Goal: Information Seeking & Learning: Learn about a topic

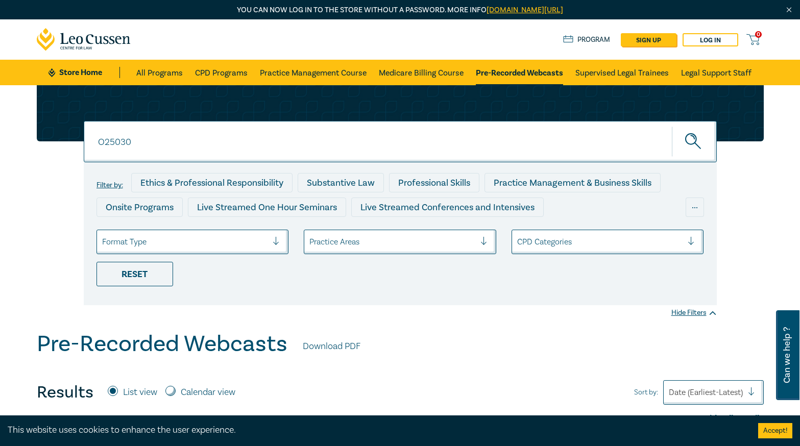
click at [188, 143] on input "O25030" at bounding box center [400, 141] width 633 height 41
click at [689, 141] on icon "submit" at bounding box center [694, 142] width 18 height 18
click at [174, 138] on input "Conveyancing Law" at bounding box center [400, 141] width 633 height 41
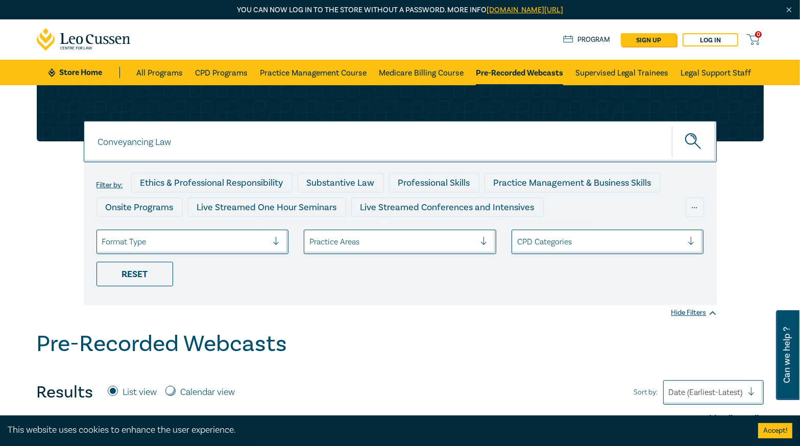
click at [174, 138] on input "Conveyancing Law" at bounding box center [400, 141] width 633 height 41
type input "Conveyancing"
click at [672, 126] on button "submit" at bounding box center [694, 141] width 45 height 31
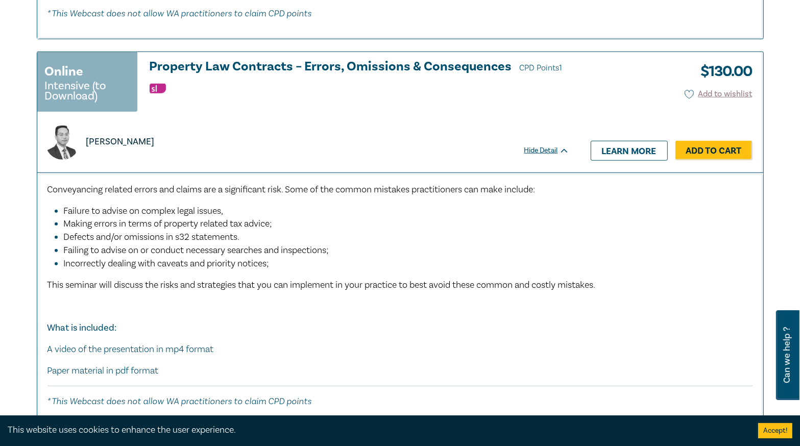
scroll to position [939, 0]
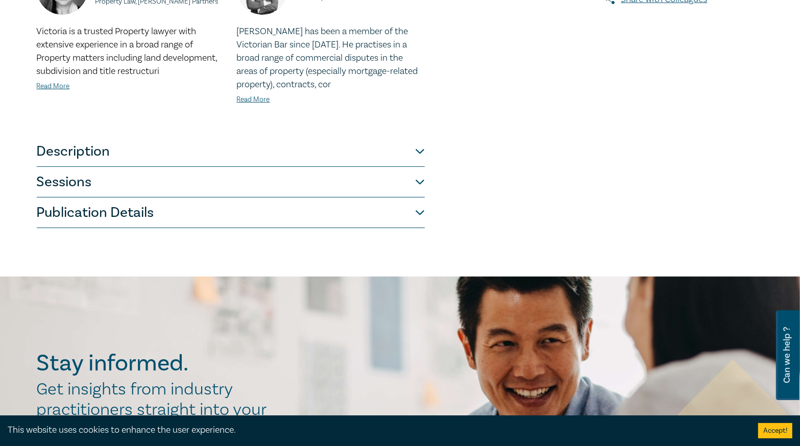
scroll to position [408, 0]
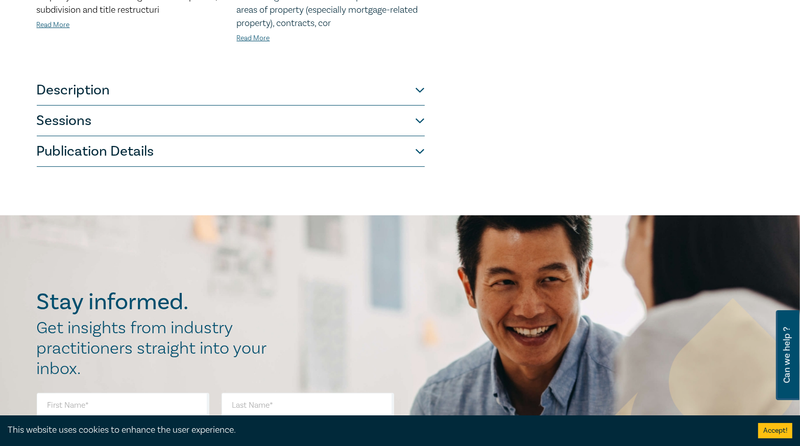
click at [182, 160] on button "Publication Details" at bounding box center [231, 151] width 388 height 31
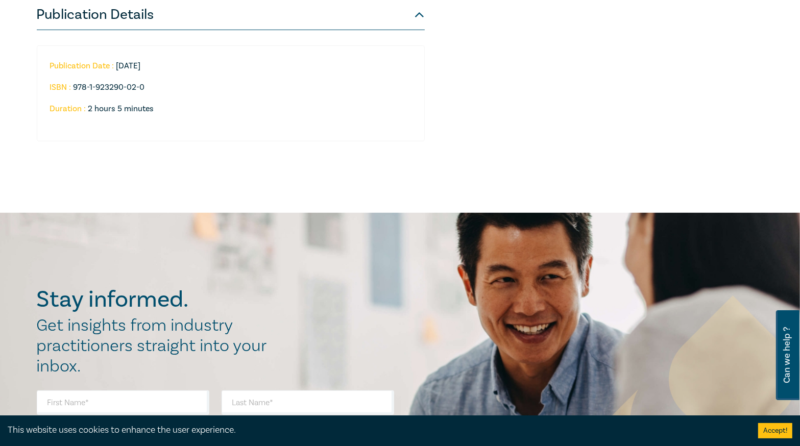
scroll to position [286, 0]
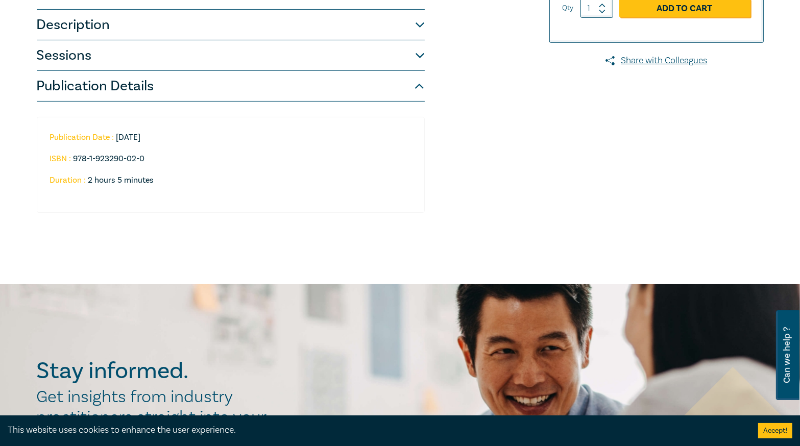
click at [126, 57] on button "Sessions" at bounding box center [231, 55] width 388 height 31
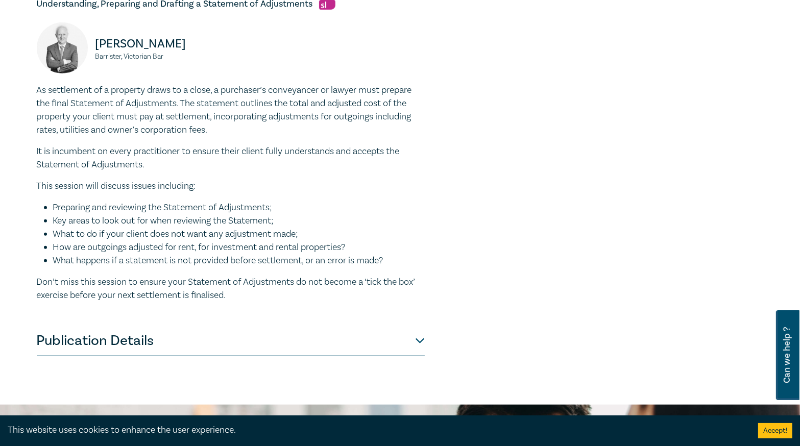
scroll to position [694, 0]
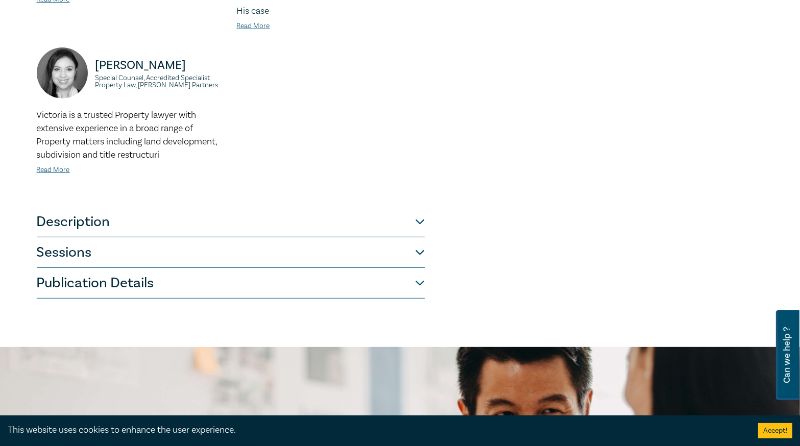
click at [196, 279] on button "Publication Details" at bounding box center [231, 283] width 388 height 31
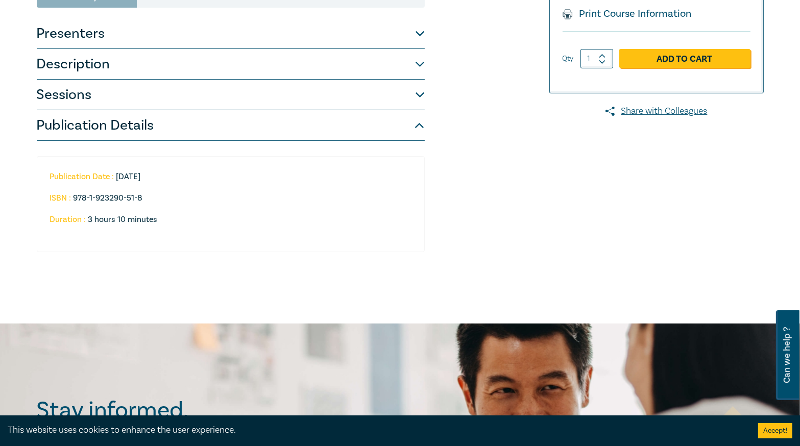
scroll to position [123, 0]
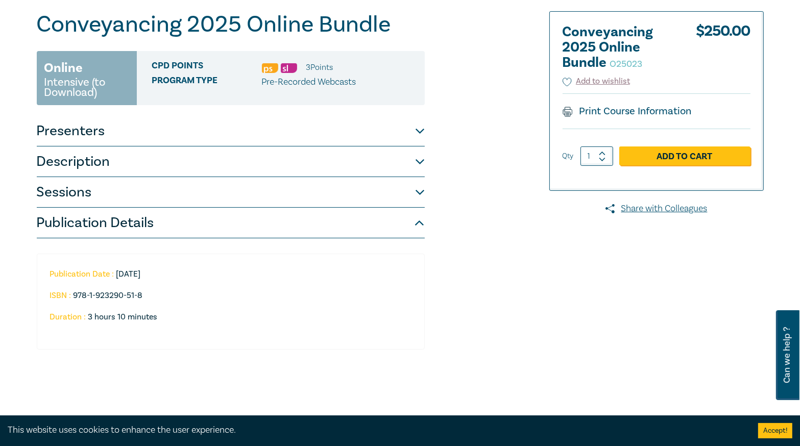
click at [155, 187] on button "Sessions" at bounding box center [231, 192] width 388 height 31
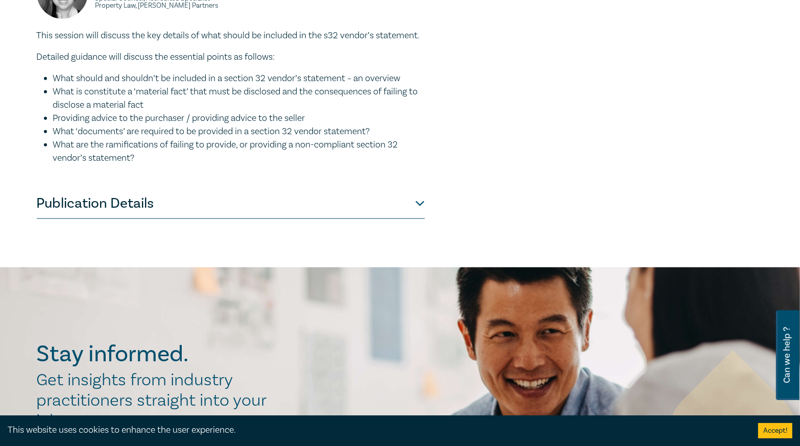
scroll to position [1184, 0]
